Goal: Task Accomplishment & Management: Use online tool/utility

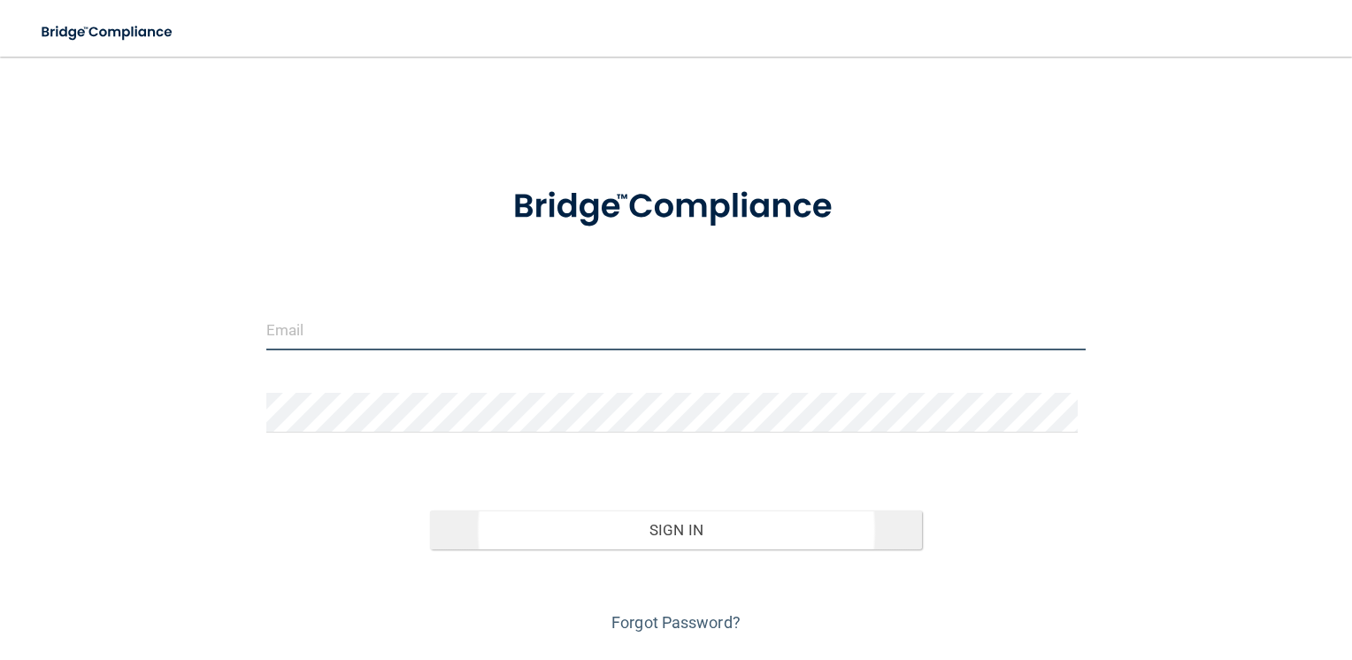
type input "[EMAIL_ADDRESS][PERSON_NAME][DOMAIN_NAME]"
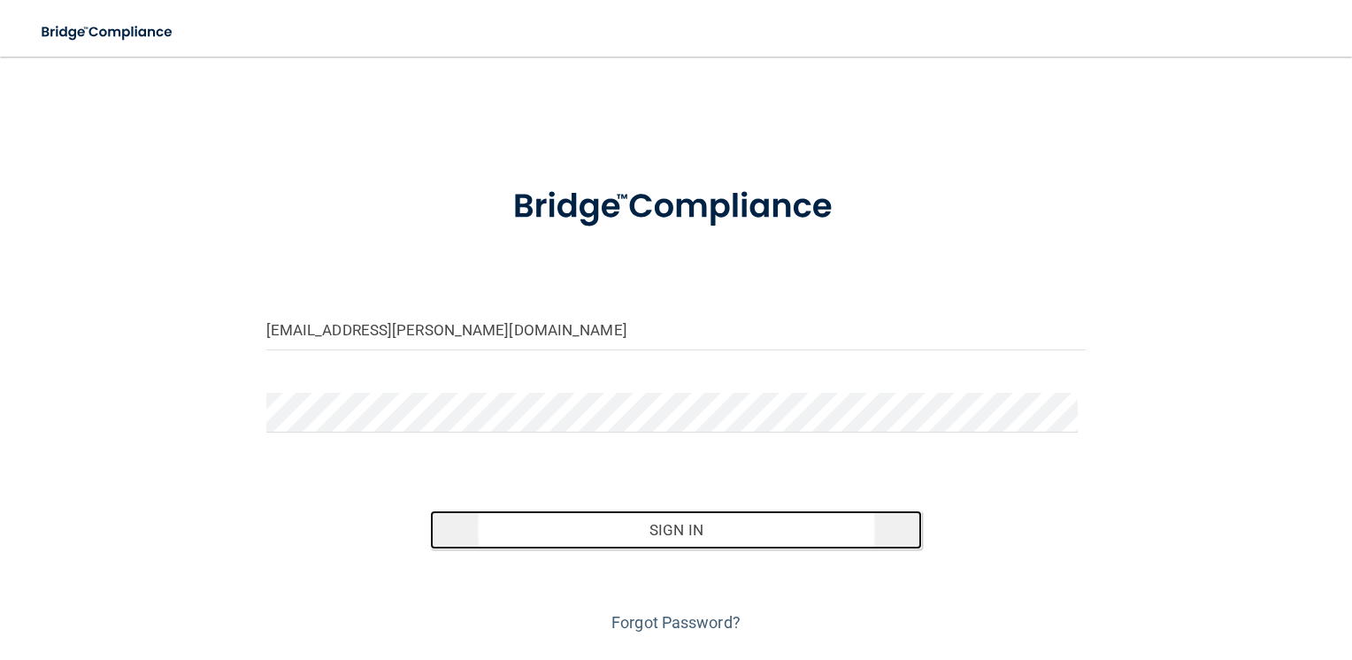
click at [644, 533] on button "Sign In" at bounding box center [676, 530] width 492 height 39
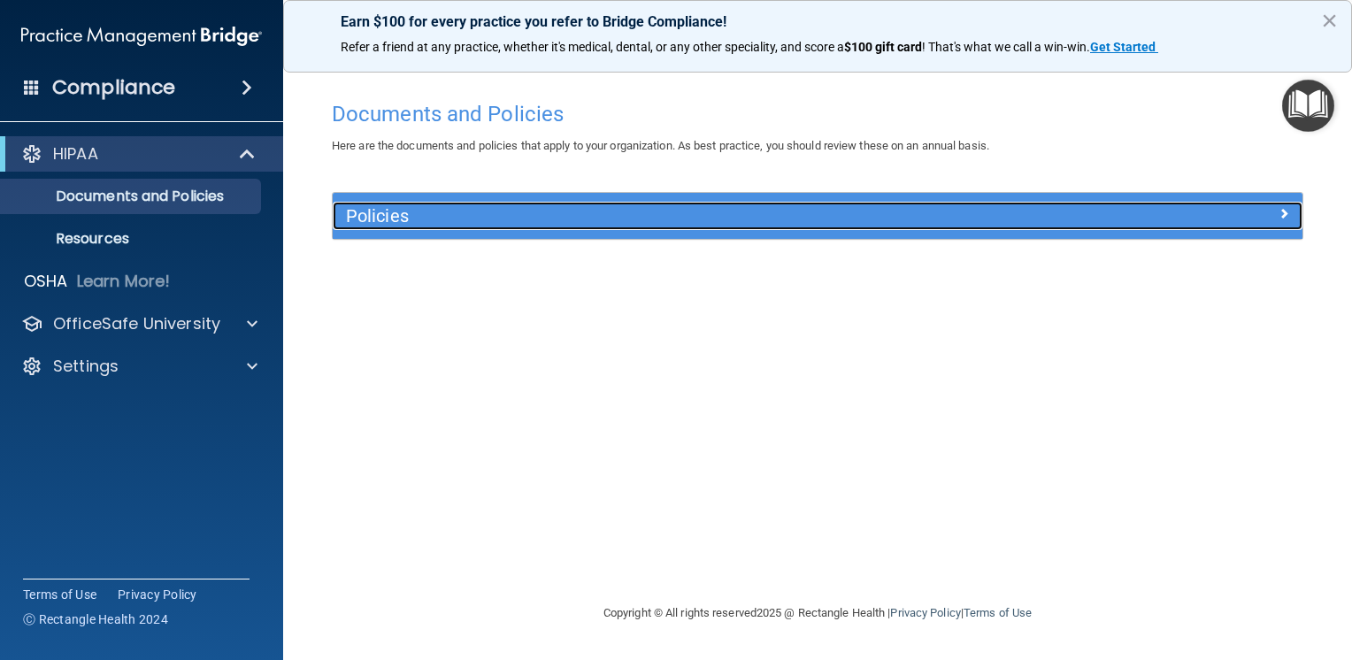
click at [390, 213] on h5 "Policies" at bounding box center [696, 215] width 701 height 19
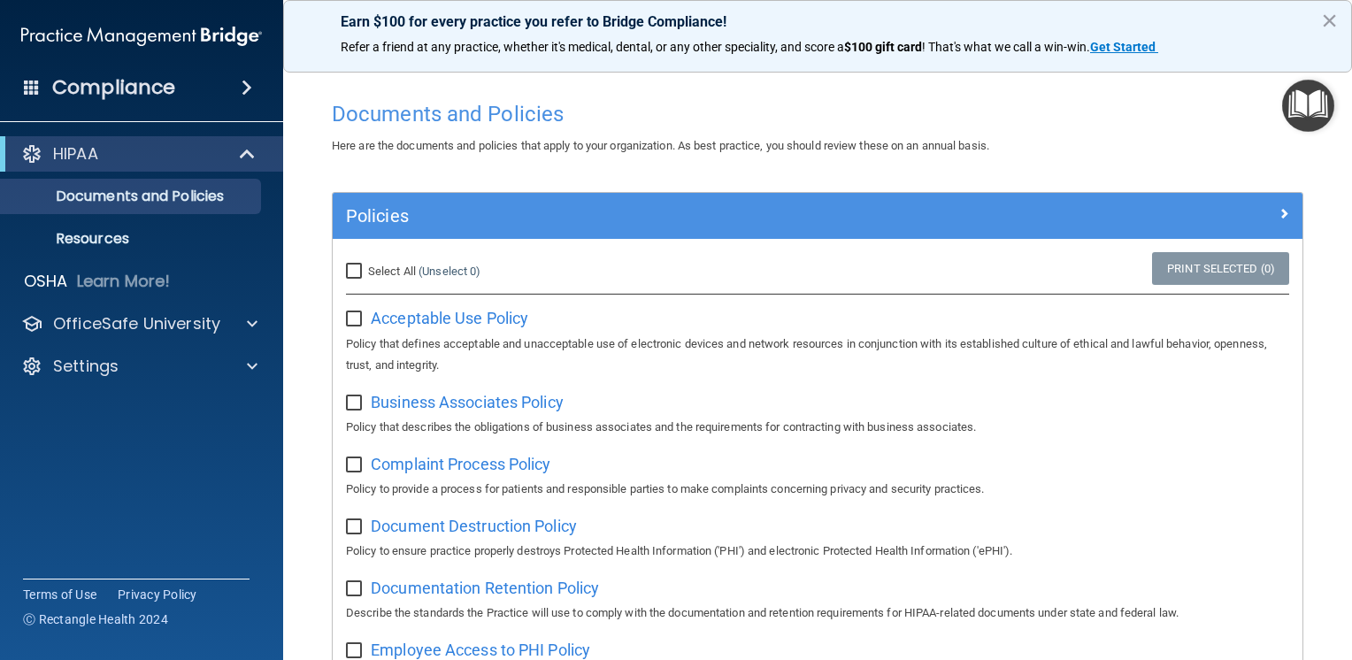
click at [353, 270] on input "Select All (Unselect 0) Unselect All" at bounding box center [356, 272] width 20 height 14
checkbox input "true"
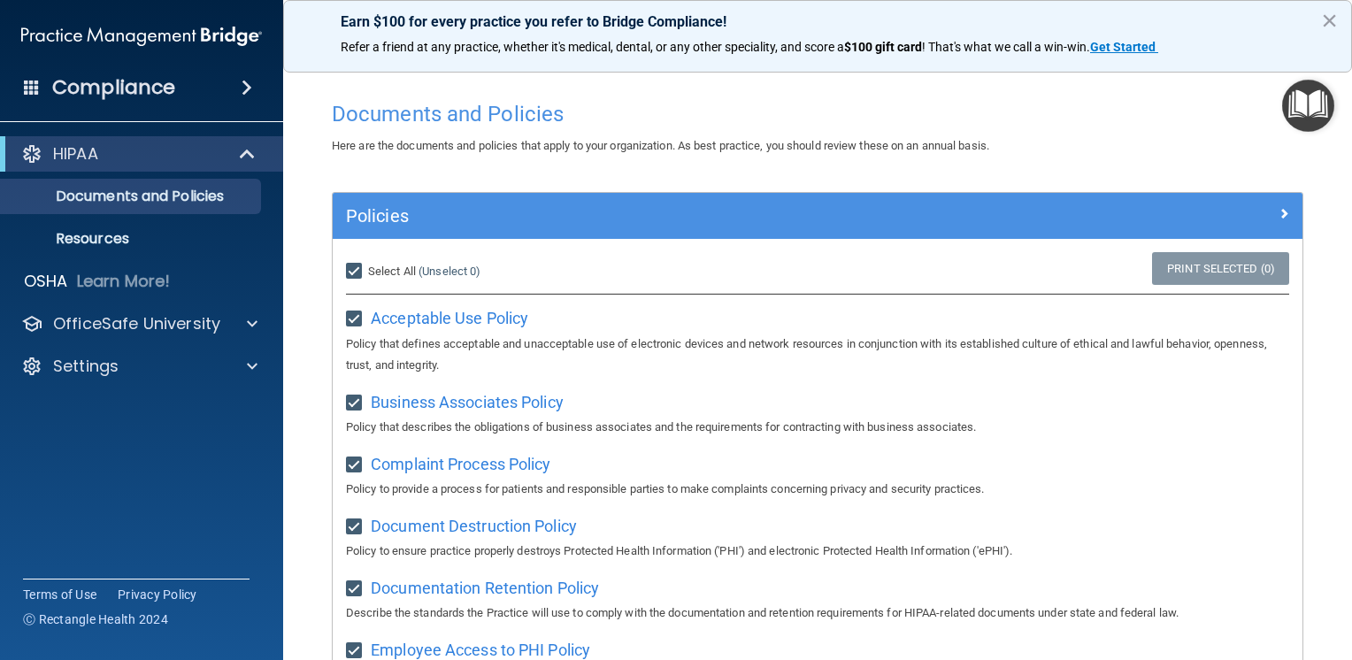
checkbox input "true"
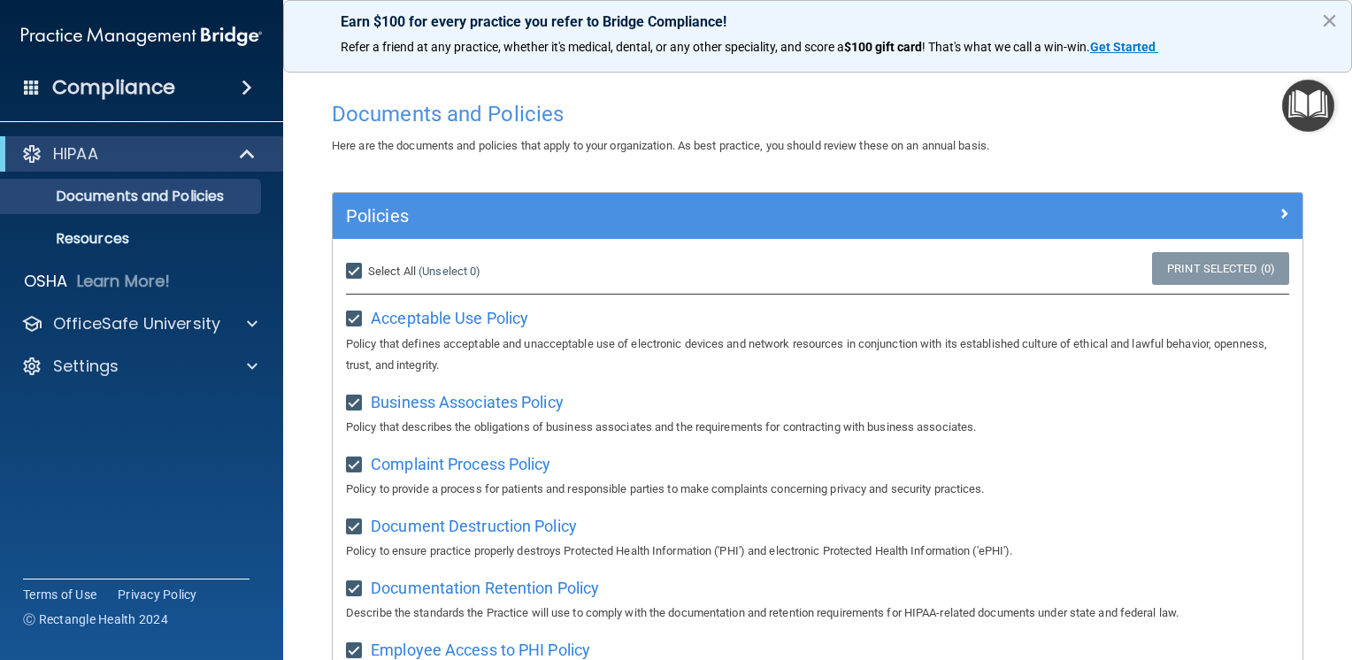
checkbox input "true"
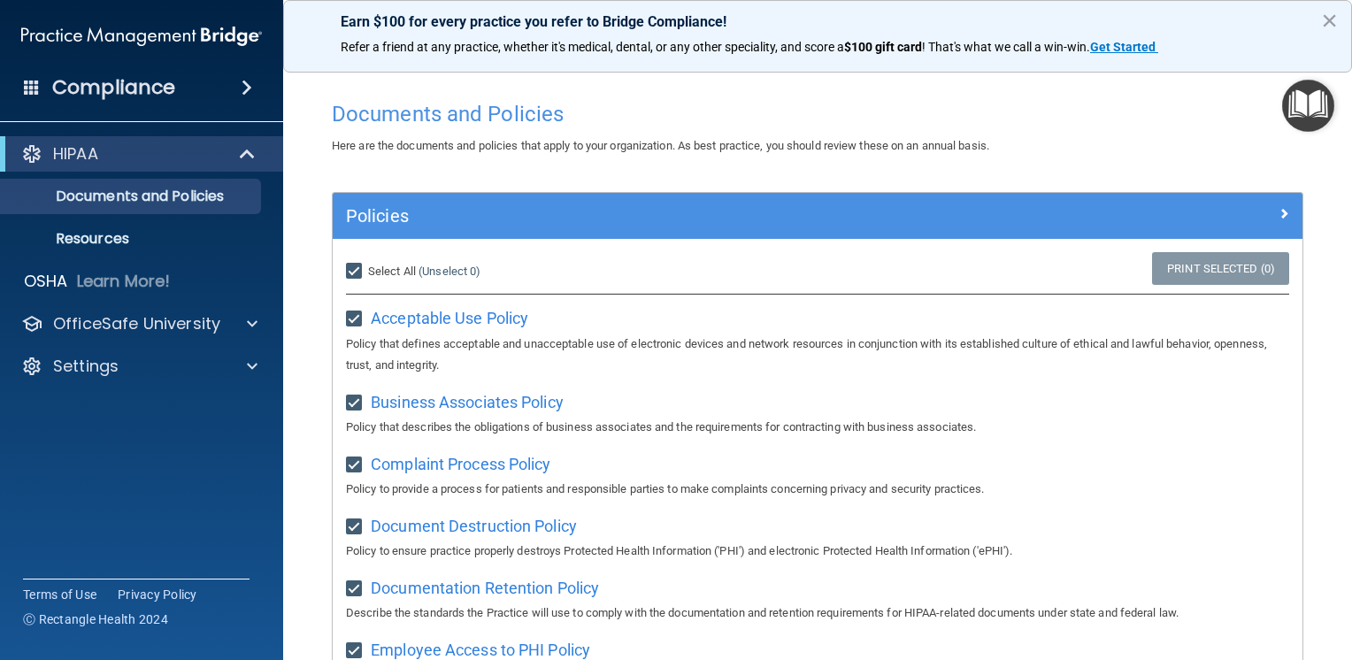
checkbox input "true"
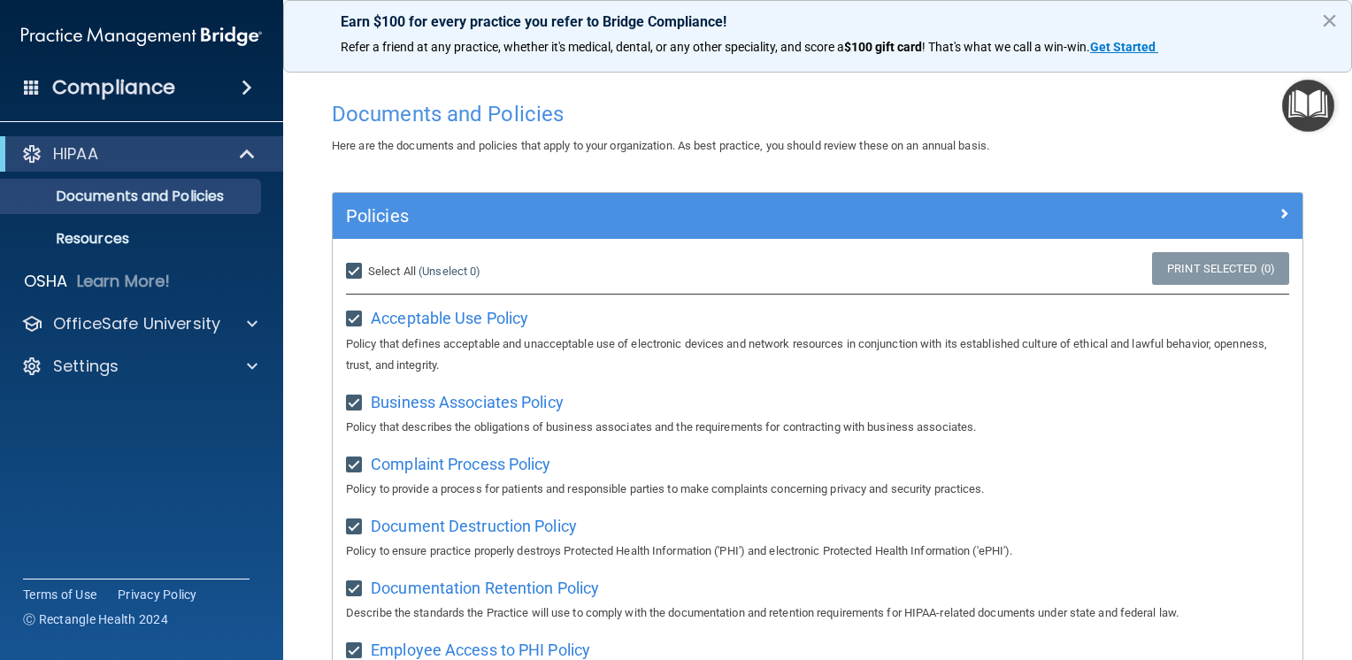
checkbox input "true"
click at [1180, 265] on link "Print Selected (21)" at bounding box center [1217, 268] width 143 height 33
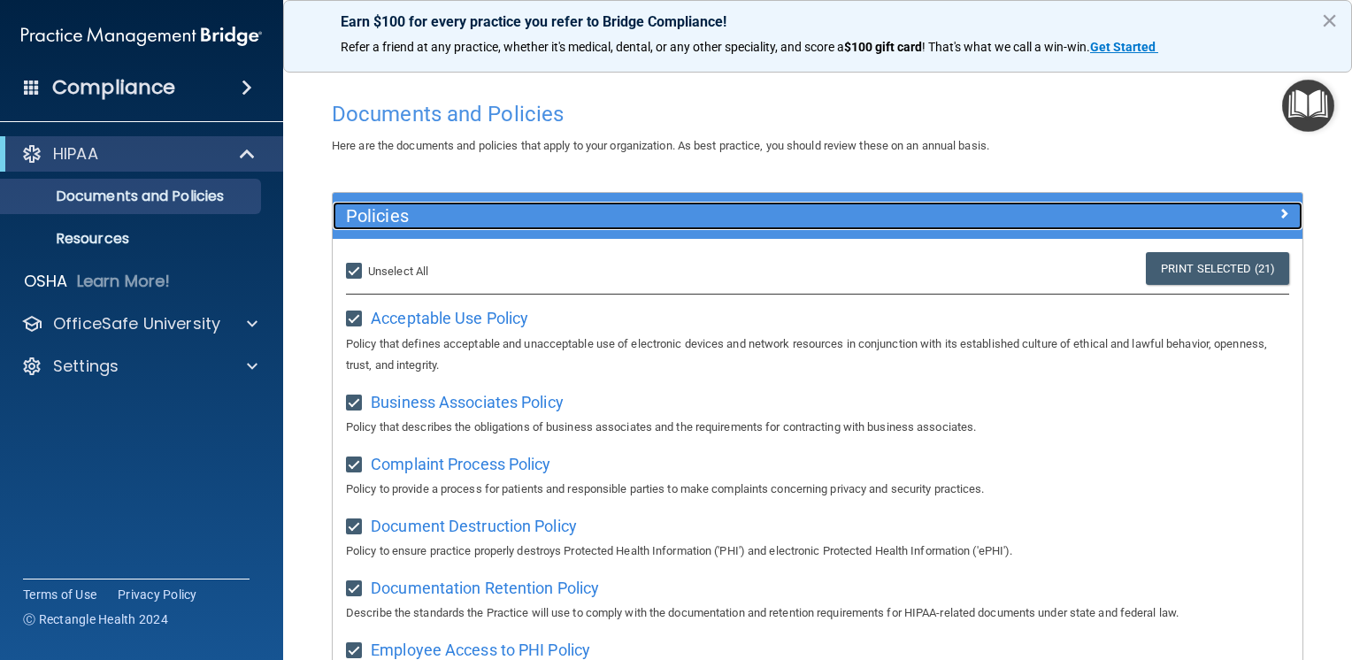
click at [1279, 213] on span at bounding box center [1284, 213] width 11 height 21
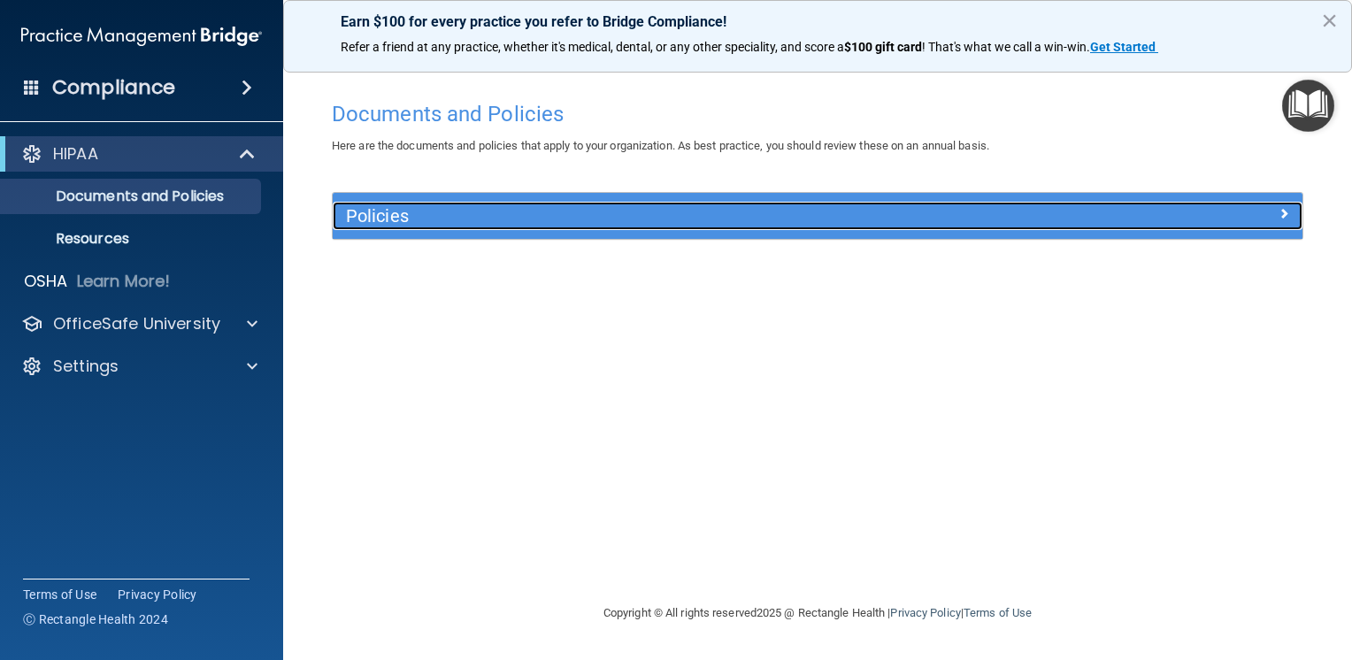
click at [462, 218] on h5 "Policies" at bounding box center [696, 215] width 701 height 19
